Goal: Information Seeking & Learning: Learn about a topic

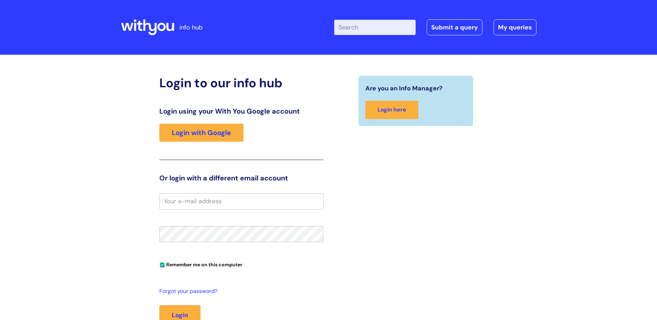
click at [213, 202] on input "email" at bounding box center [241, 201] width 164 height 16
click at [220, 132] on link "Login with Google" at bounding box center [201, 133] width 84 height 18
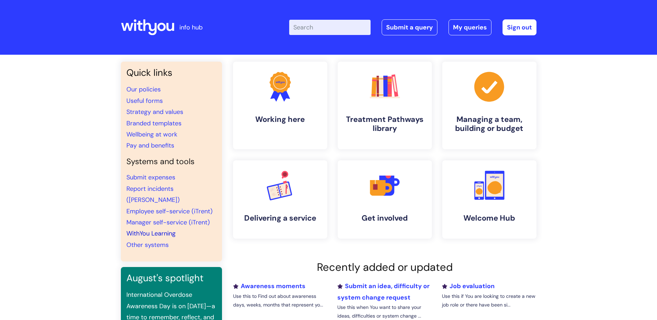
click at [145, 229] on link "WithYou Learning" at bounding box center [151, 233] width 49 height 8
click at [154, 148] on link "Pay and benefits" at bounding box center [151, 145] width 48 height 8
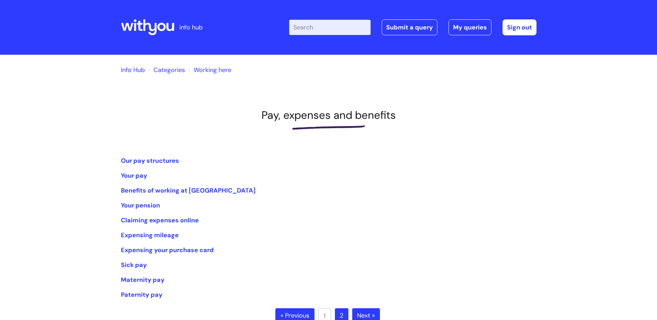
click at [134, 171] on li "Your pay" at bounding box center [329, 175] width 416 height 11
click at [134, 175] on link "Your pay" at bounding box center [134, 176] width 26 height 8
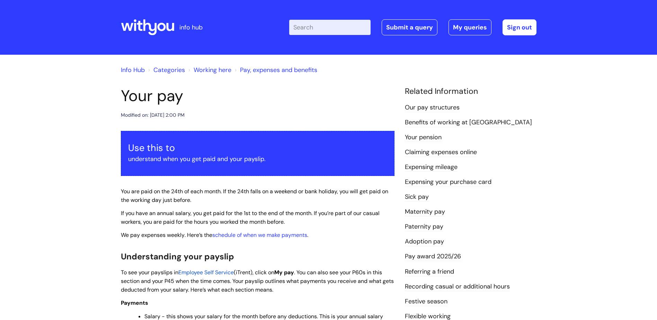
click at [137, 70] on link "Info Hub" at bounding box center [133, 70] width 24 height 8
